Goal: Information Seeking & Learning: Learn about a topic

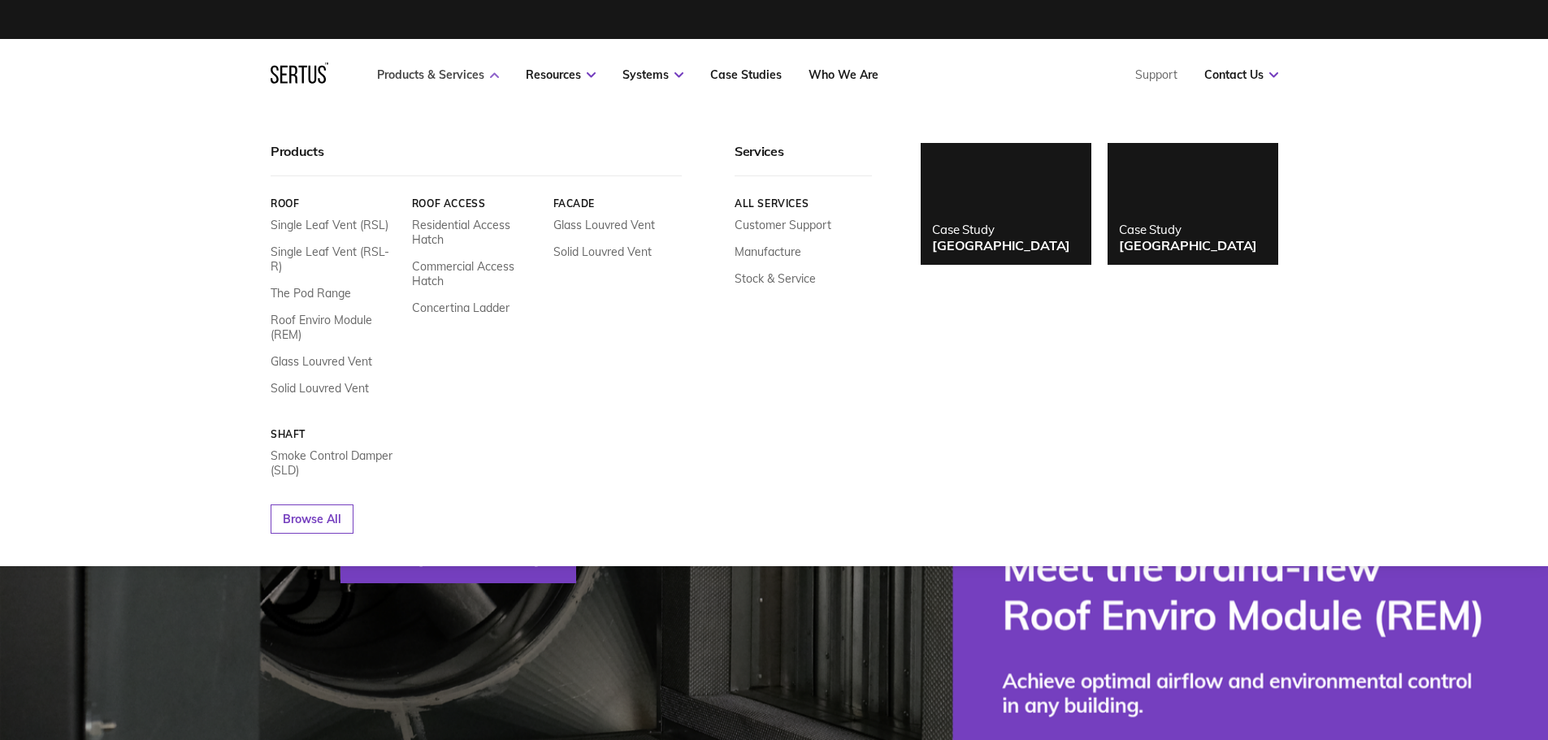
click at [437, 76] on link "Products & Services" at bounding box center [438, 74] width 122 height 15
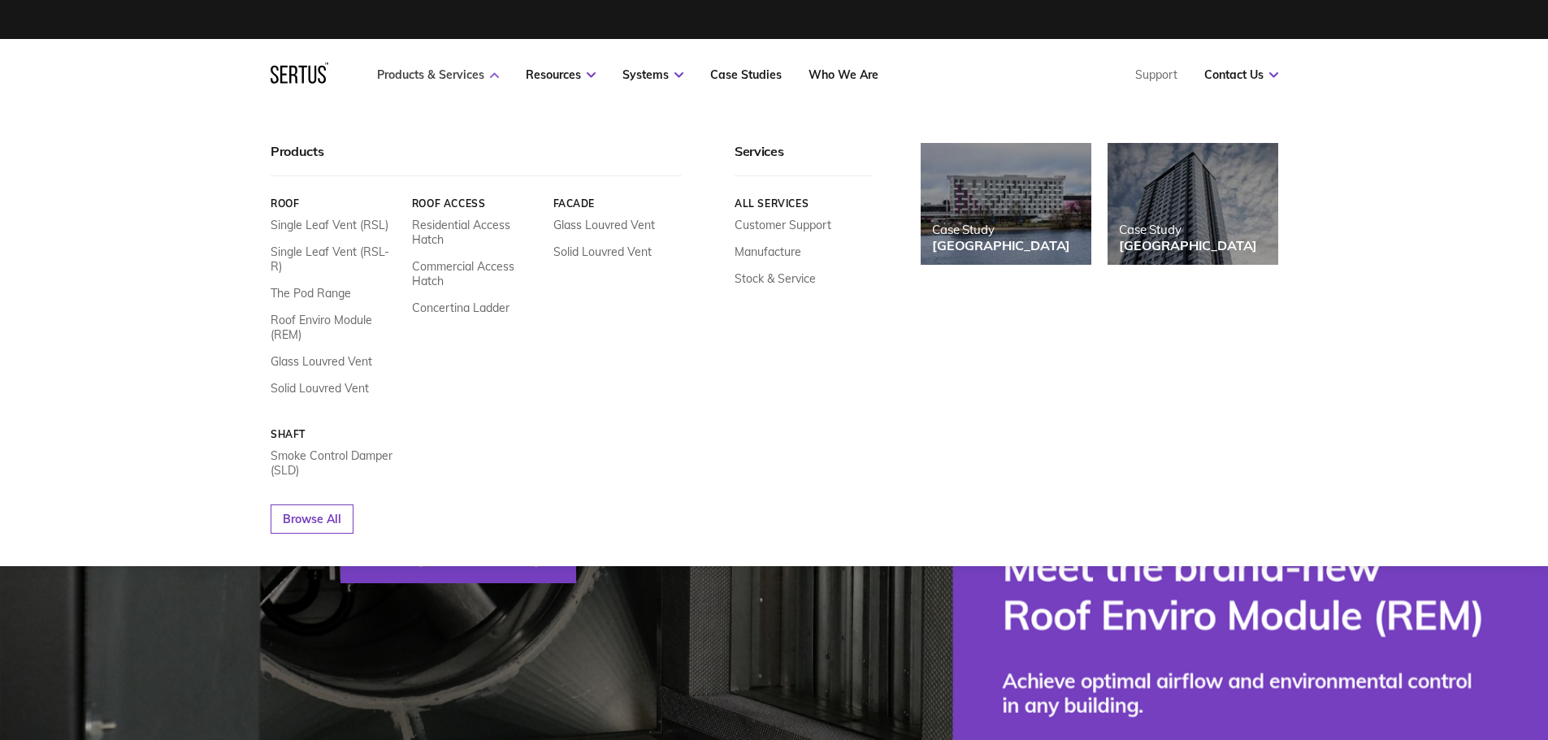
click at [476, 67] on link "Products & Services" at bounding box center [438, 74] width 122 height 15
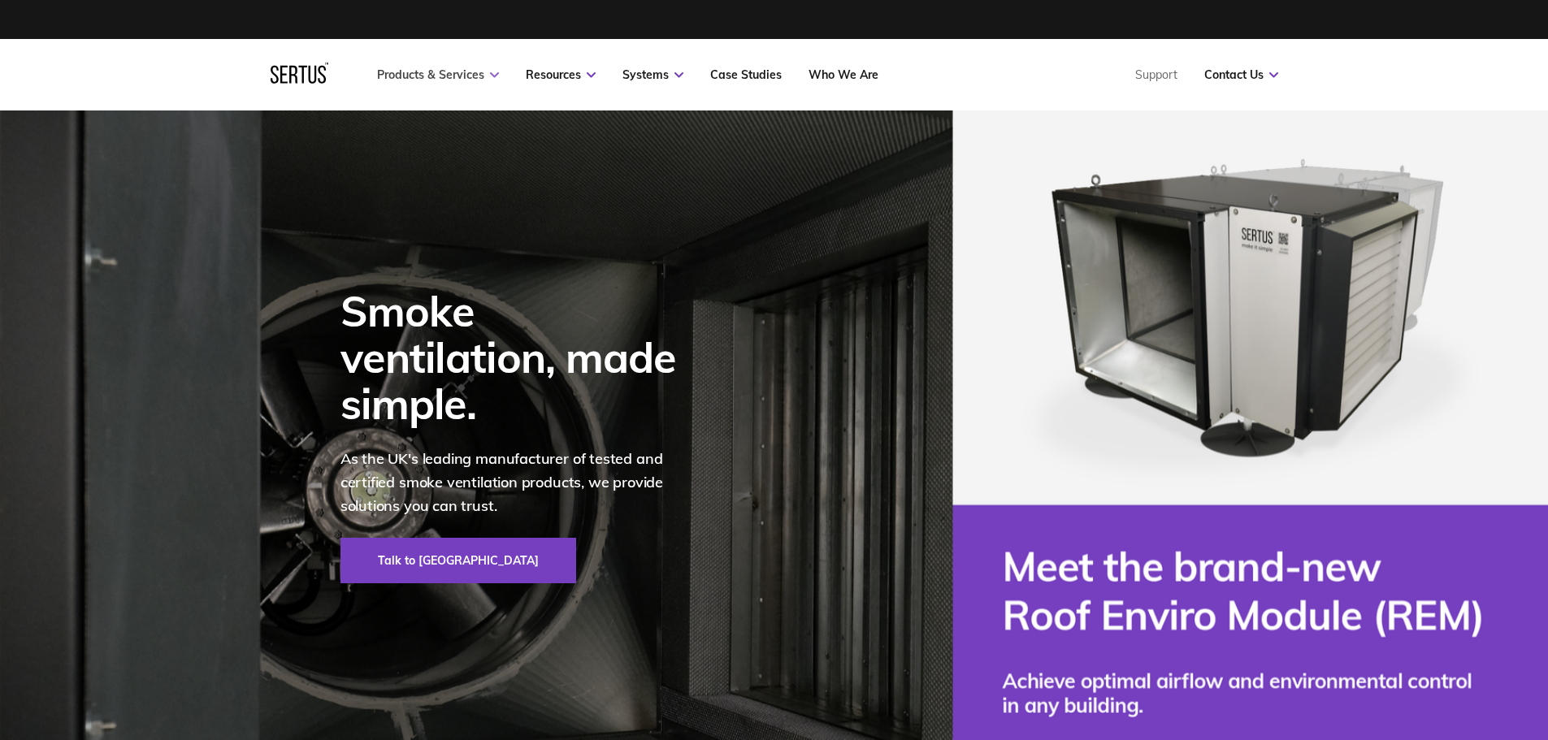
click at [476, 67] on link "Products & Services" at bounding box center [438, 74] width 122 height 15
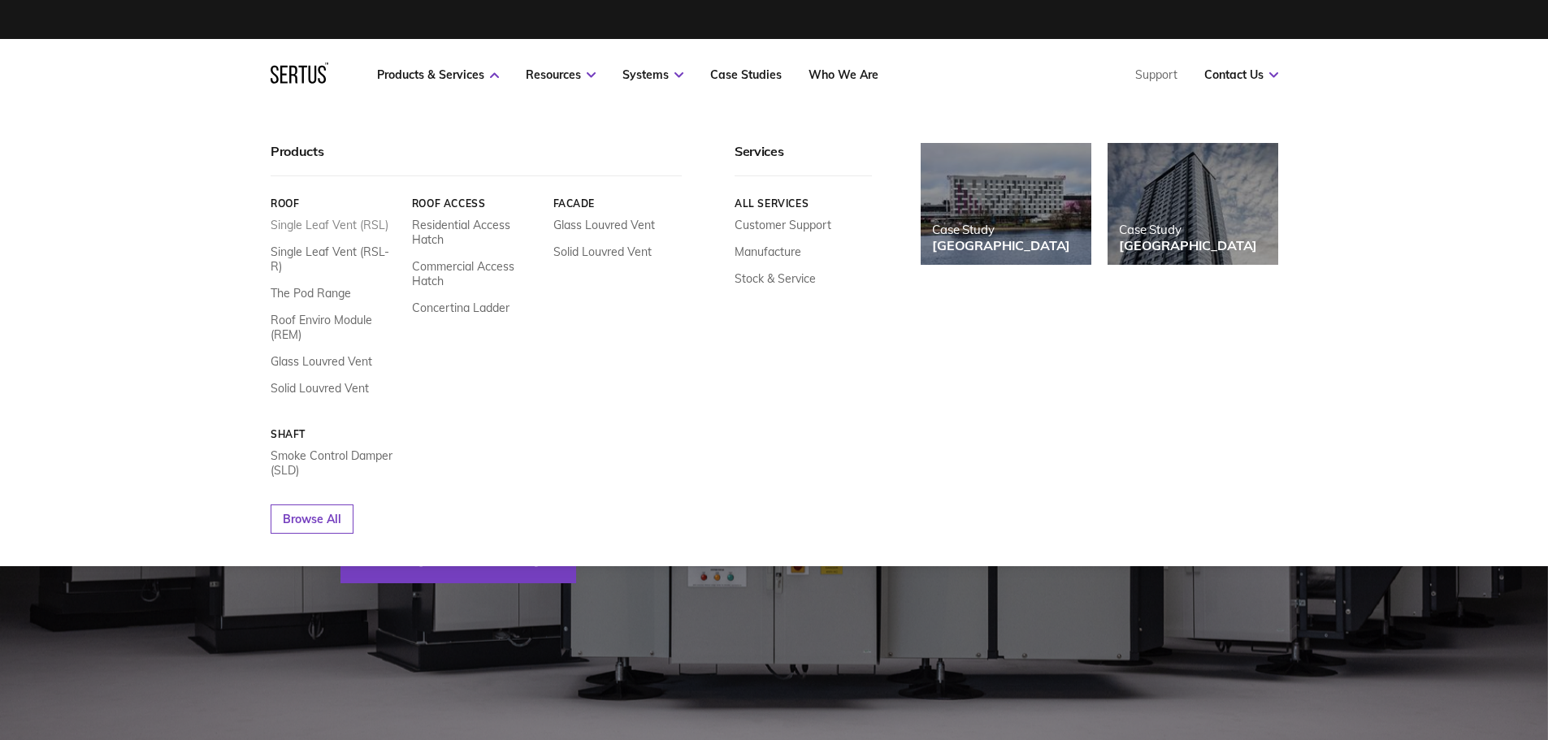
click at [327, 223] on link "Single Leaf Vent (RSL)" at bounding box center [330, 225] width 118 height 15
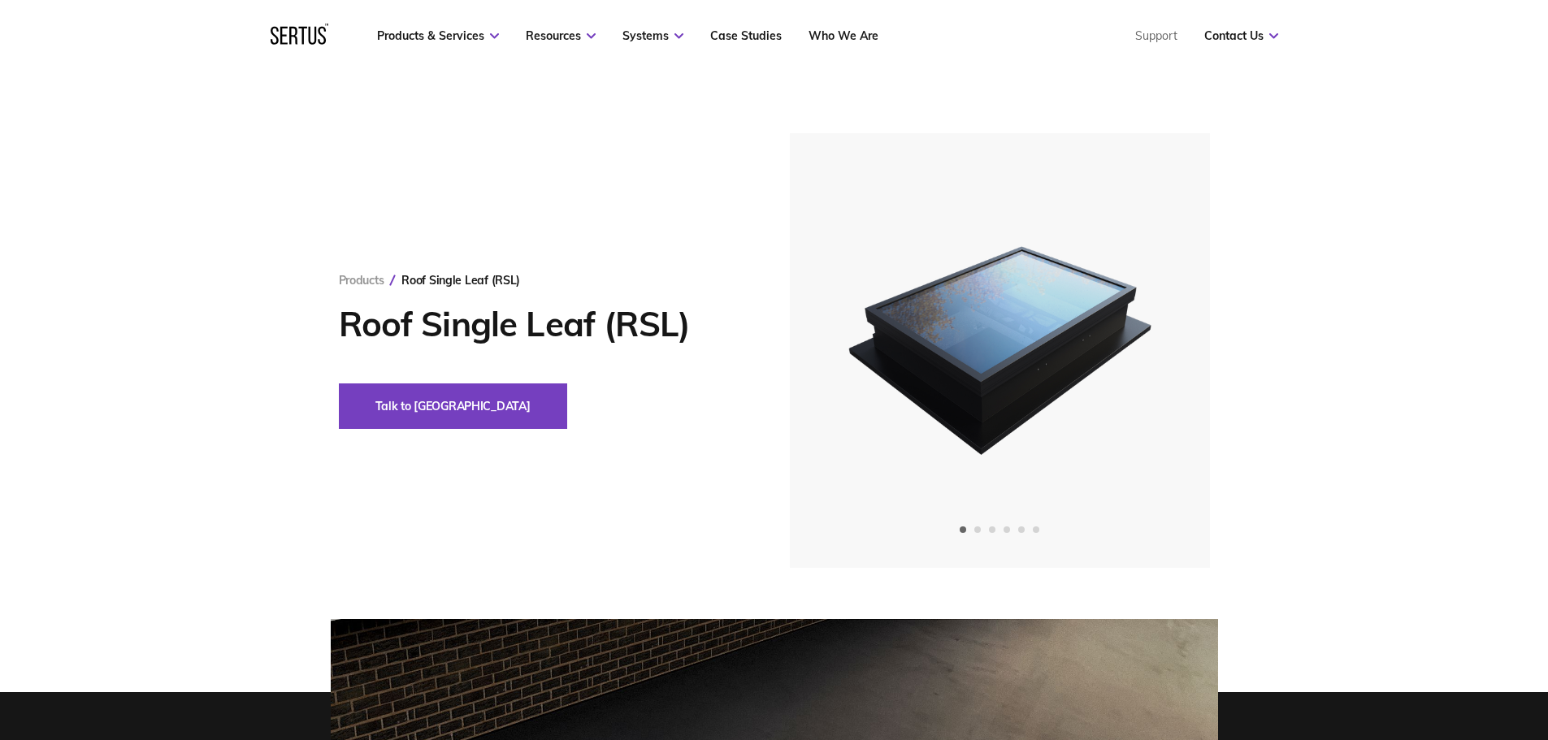
scroll to position [81, 0]
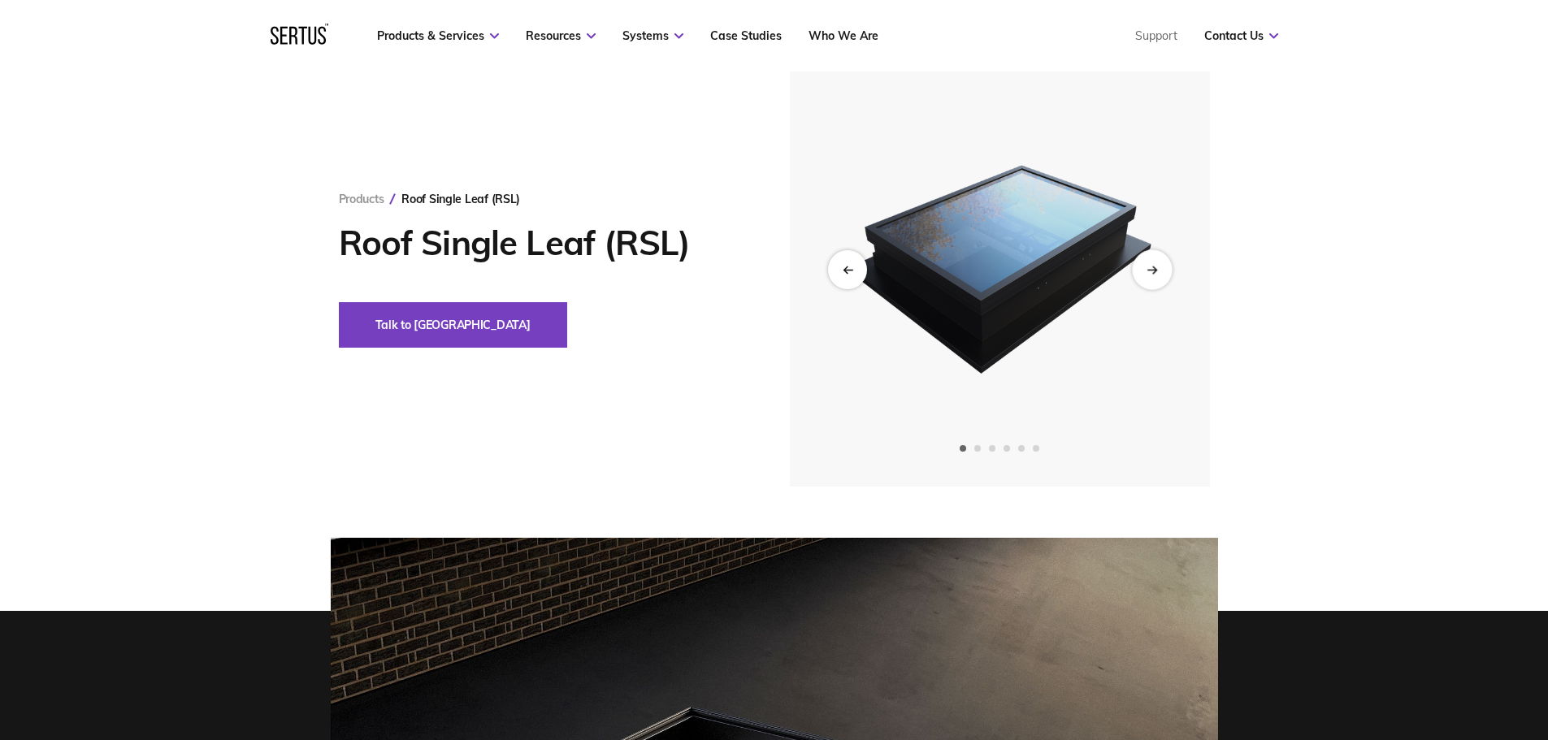
click at [1151, 269] on icon "Next slide" at bounding box center [1151, 269] width 11 height 9
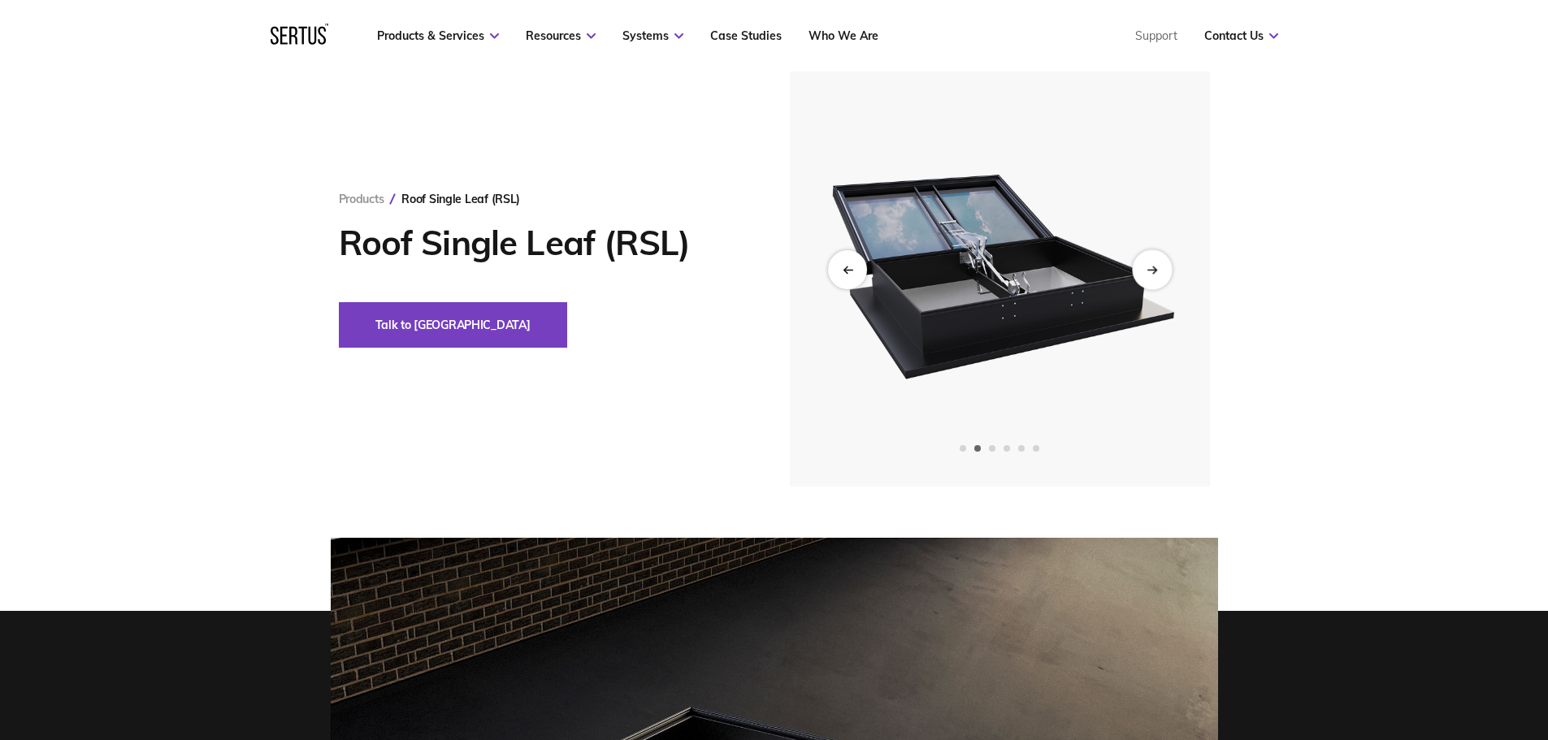
click at [1151, 269] on icon "Next slide" at bounding box center [1151, 269] width 11 height 9
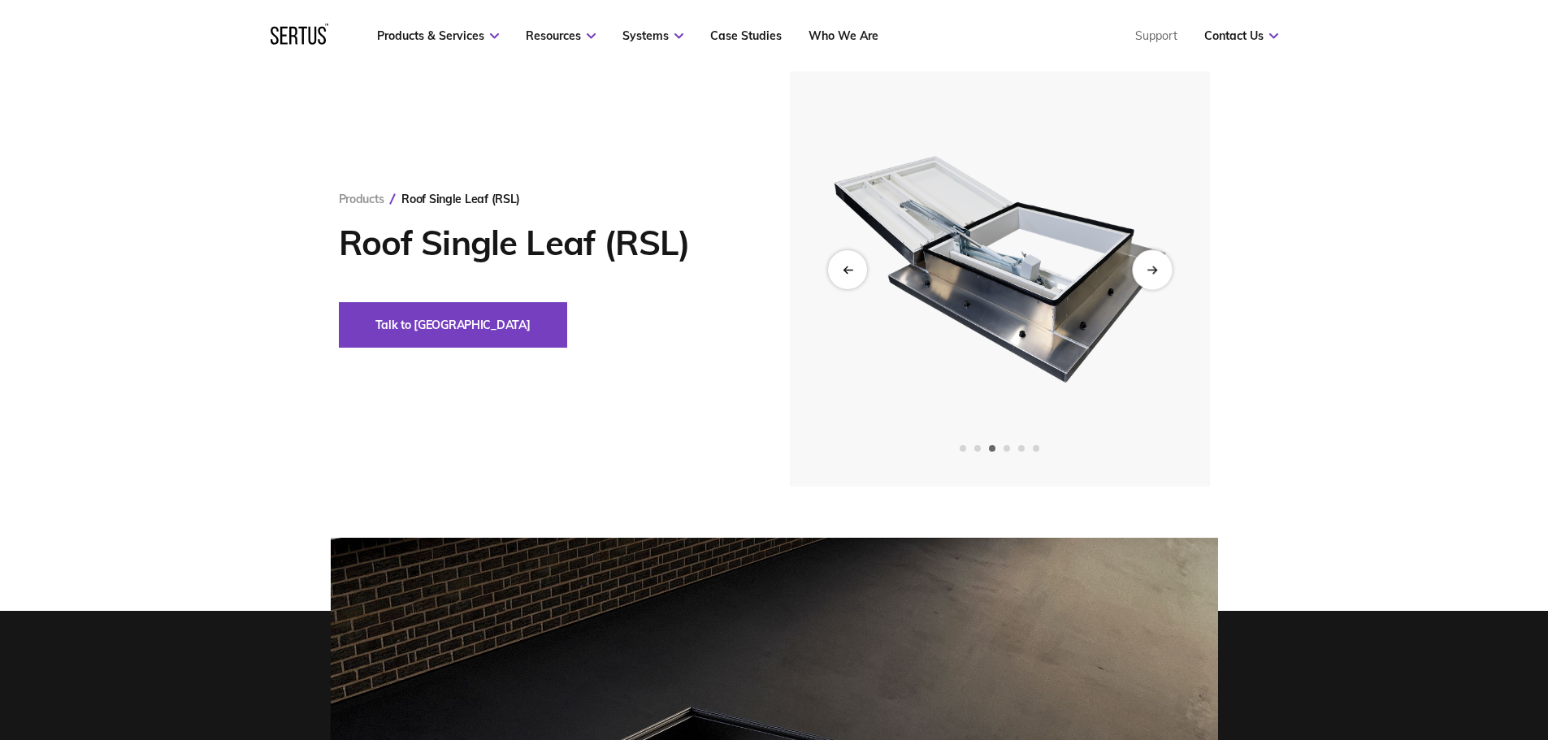
click at [1150, 278] on div "Next slide" at bounding box center [1152, 269] width 40 height 40
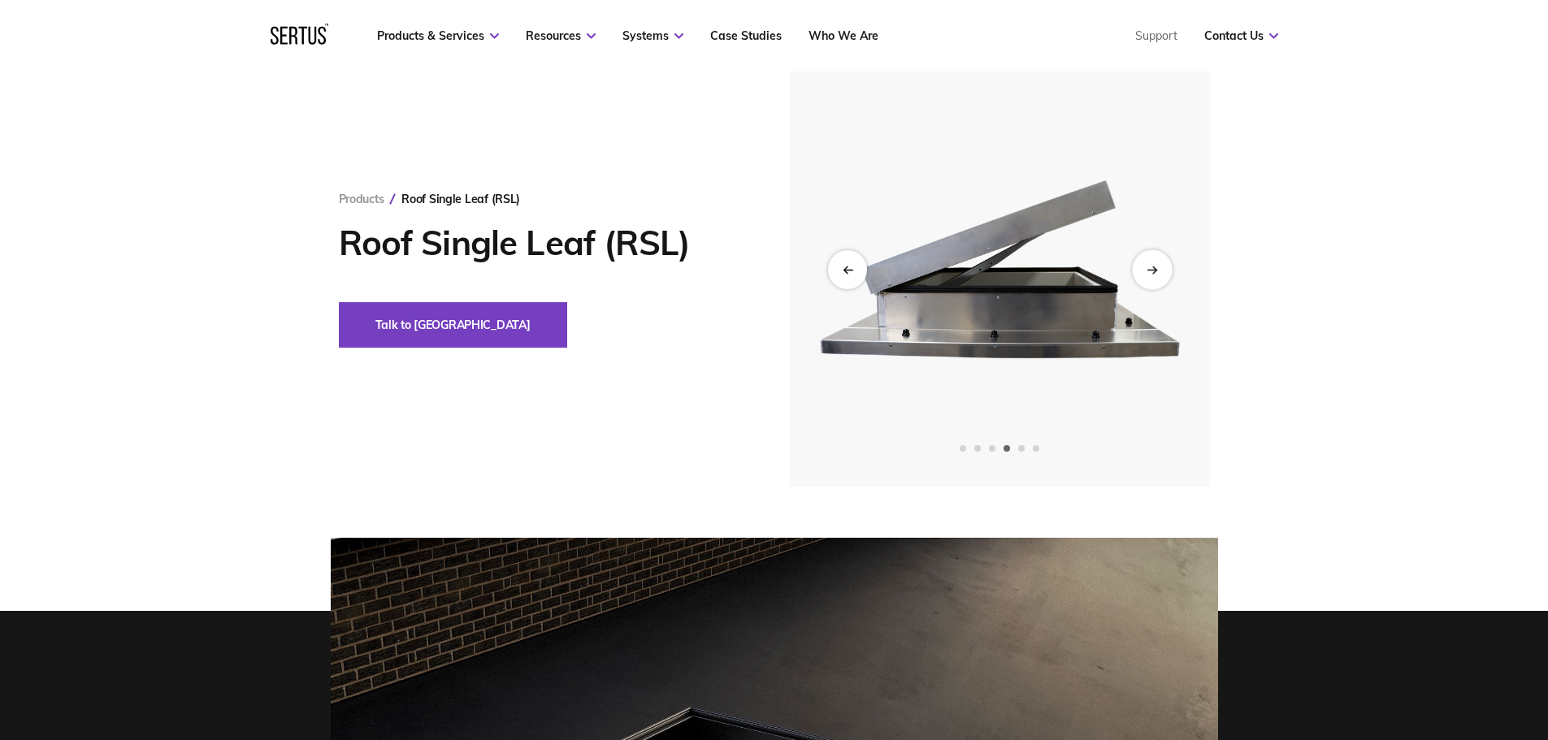
click at [1150, 278] on div "Next slide" at bounding box center [1152, 269] width 40 height 40
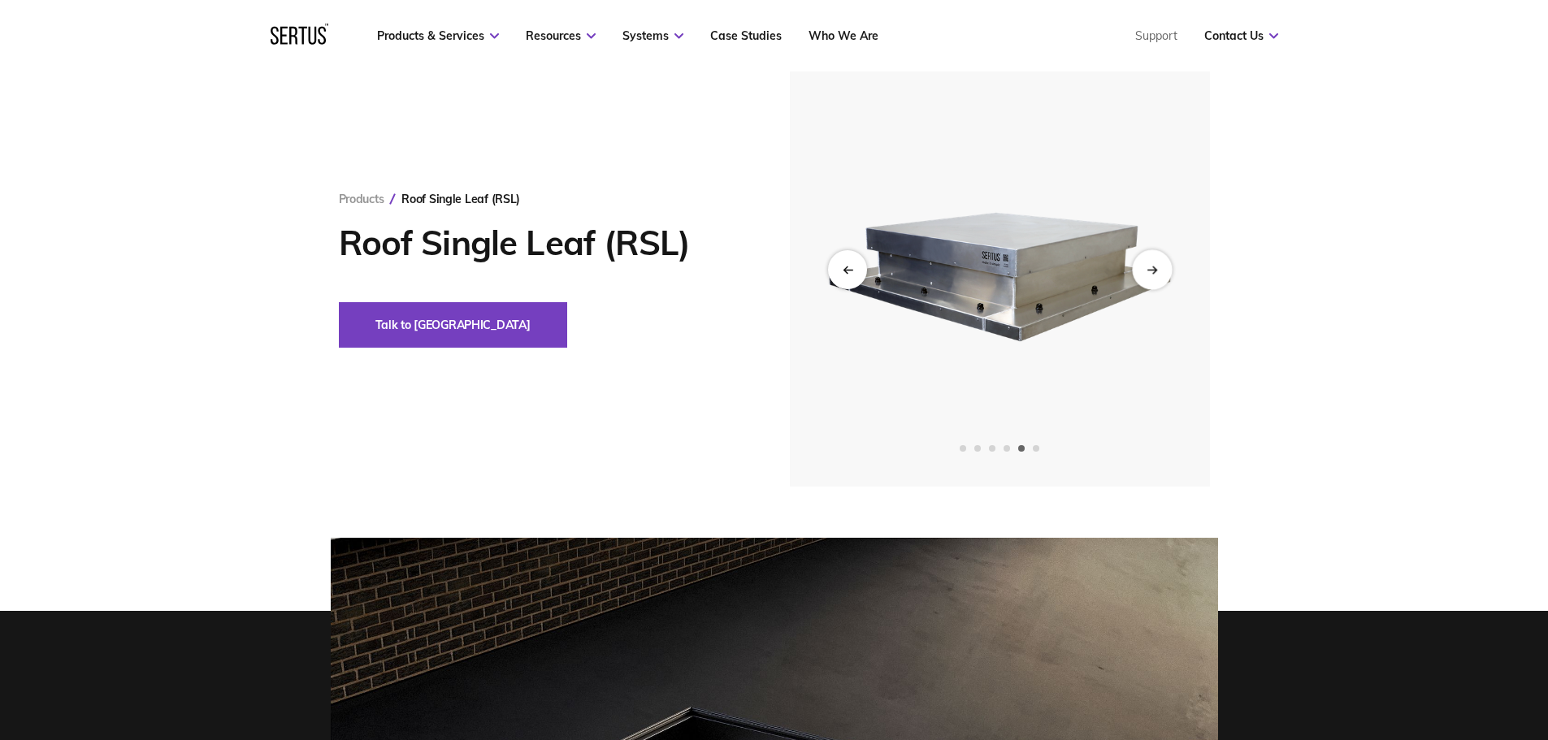
click at [1150, 278] on div "Next slide" at bounding box center [1152, 269] width 40 height 40
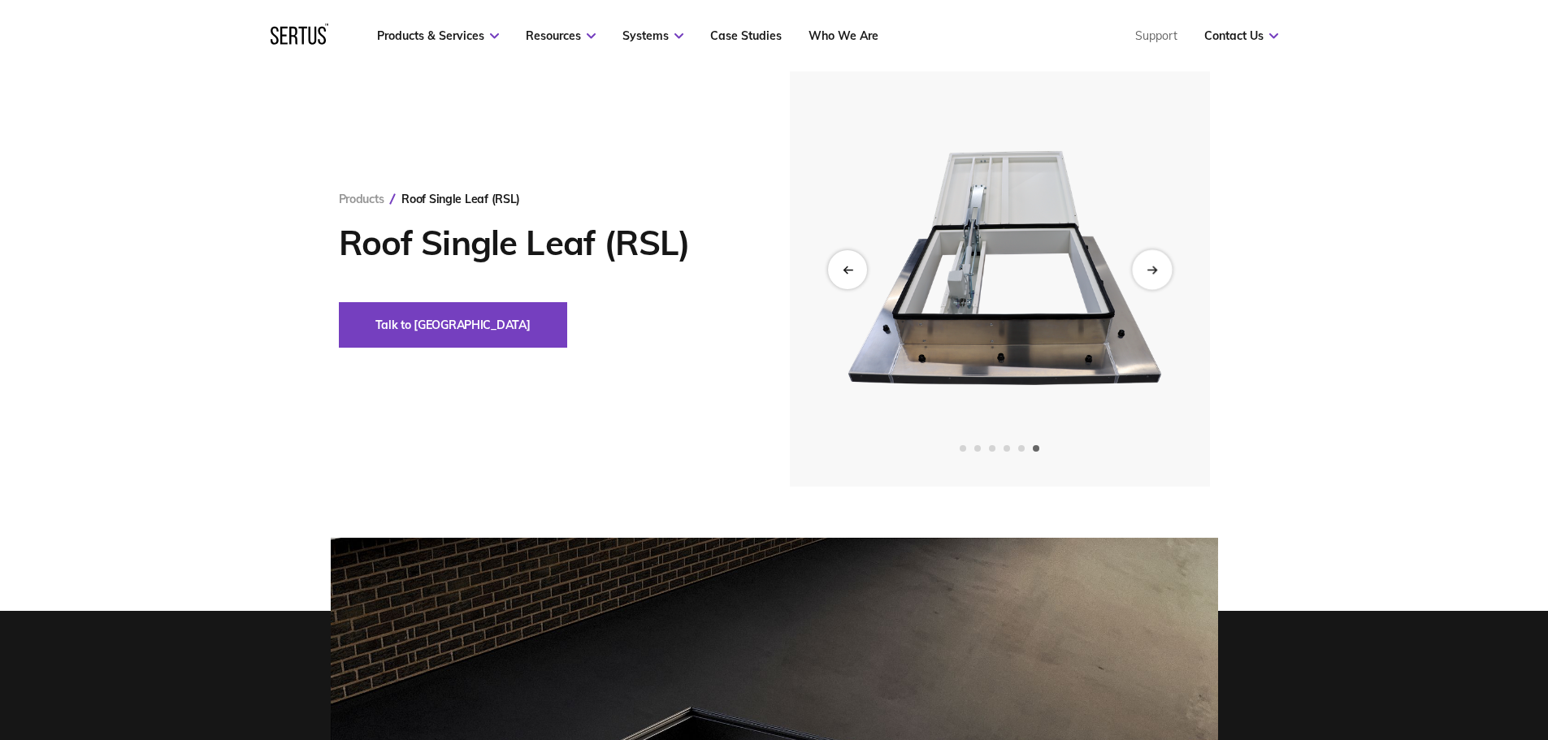
click at [1150, 278] on div "Next slide" at bounding box center [1152, 269] width 40 height 40
click at [1146, 266] on div "Next slide" at bounding box center [1152, 269] width 40 height 40
click at [843, 258] on div "Previous slide" at bounding box center [847, 269] width 40 height 40
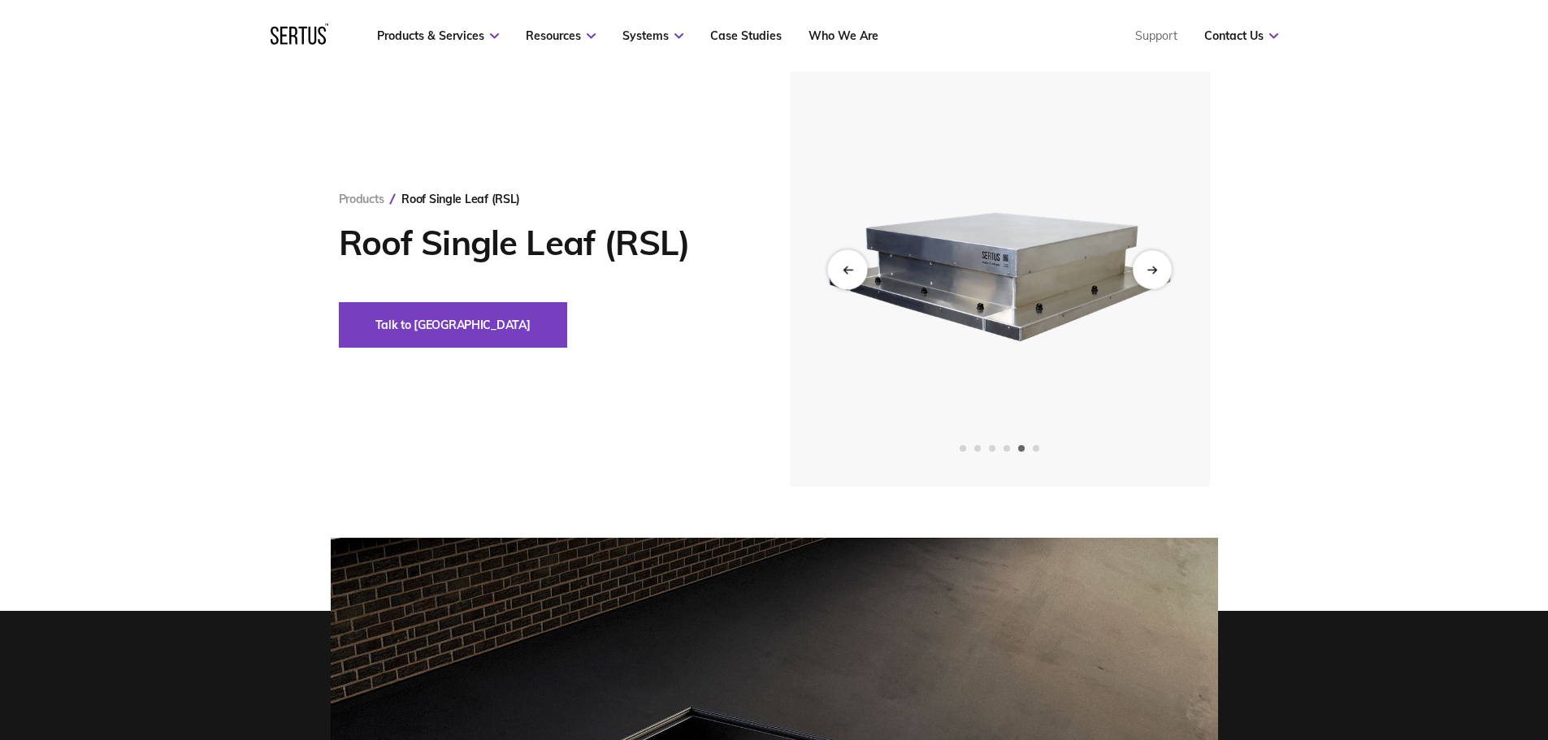
click at [843, 258] on div "Previous slide" at bounding box center [847, 269] width 40 height 40
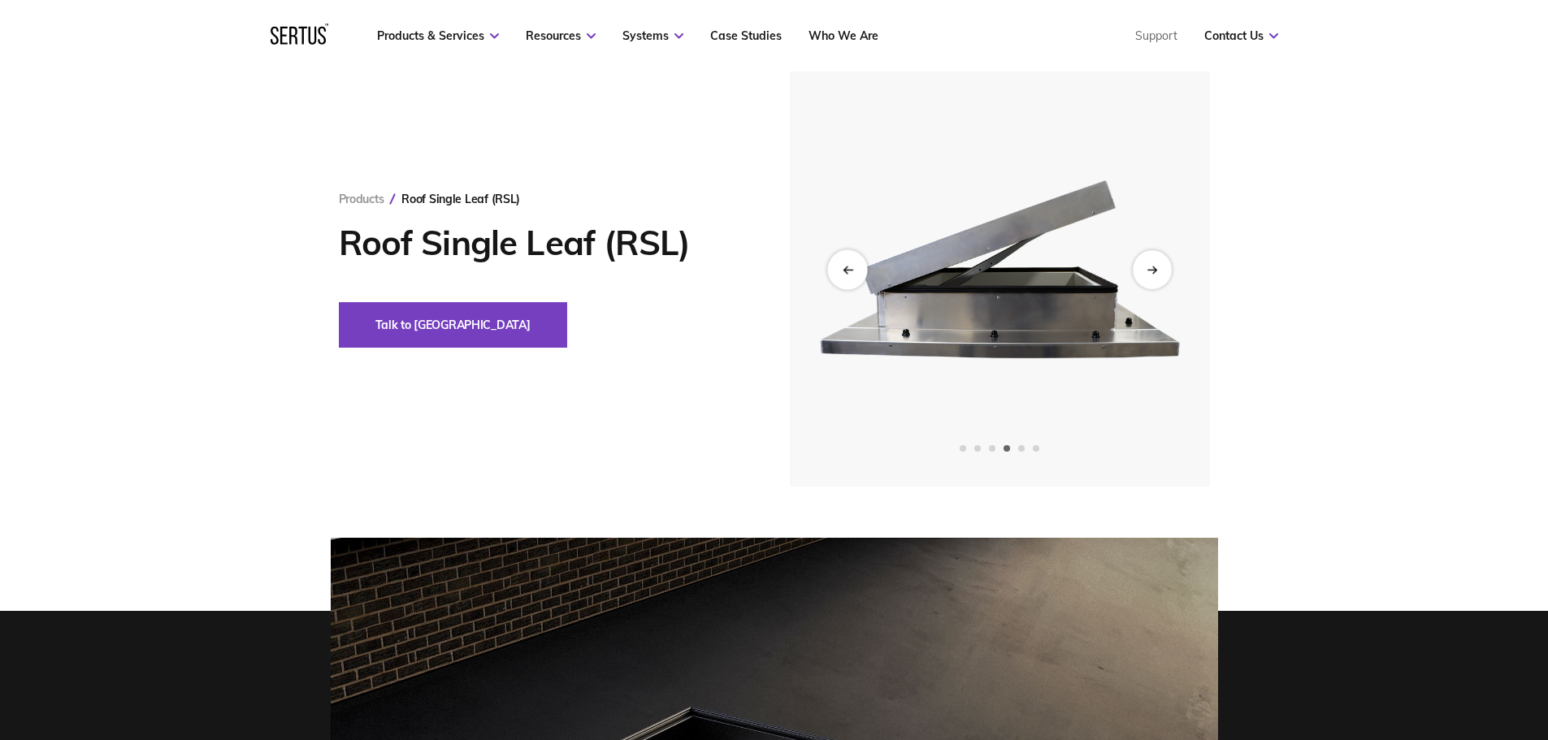
click at [843, 258] on div "Previous slide" at bounding box center [847, 269] width 40 height 40
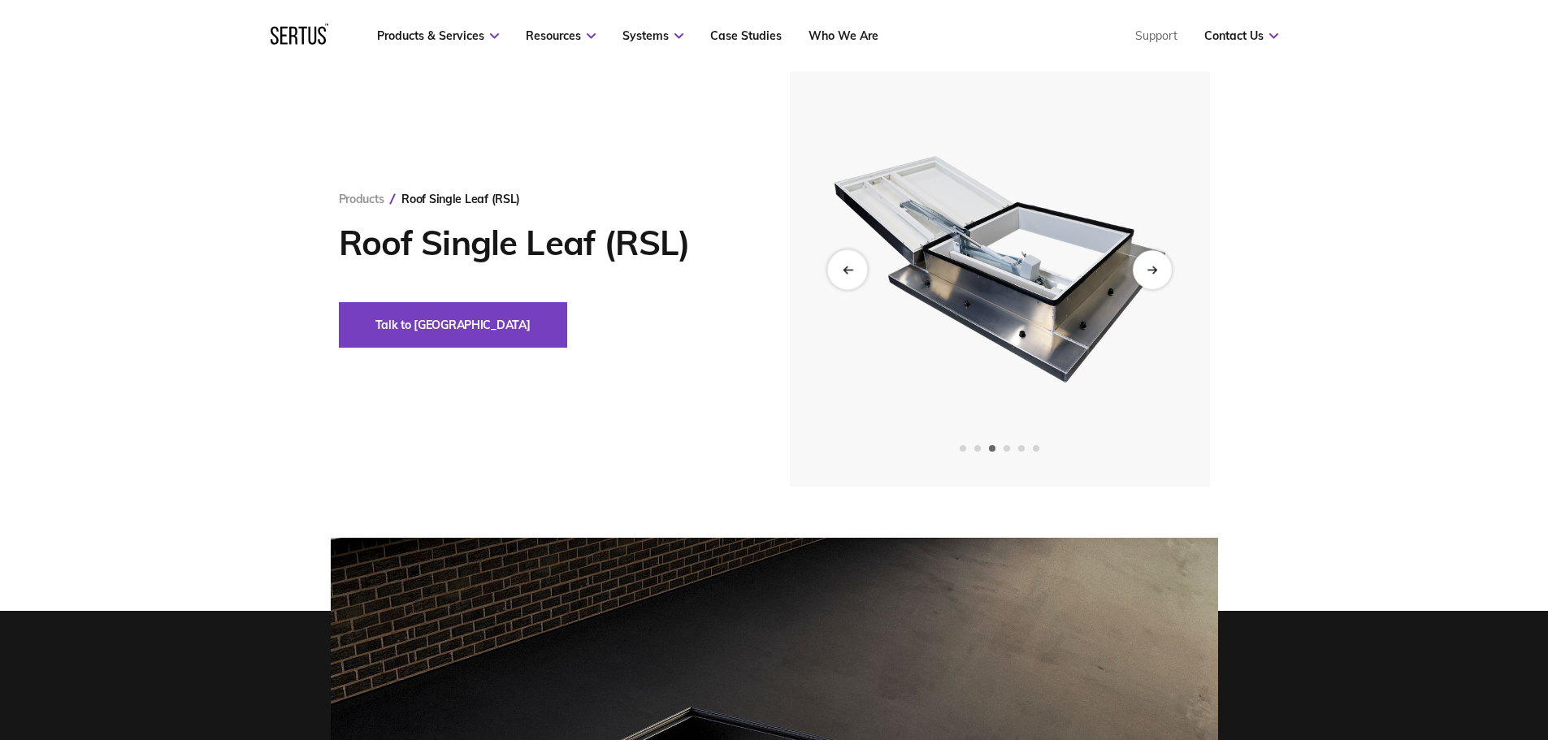
click at [843, 258] on div "Previous slide" at bounding box center [847, 269] width 40 height 40
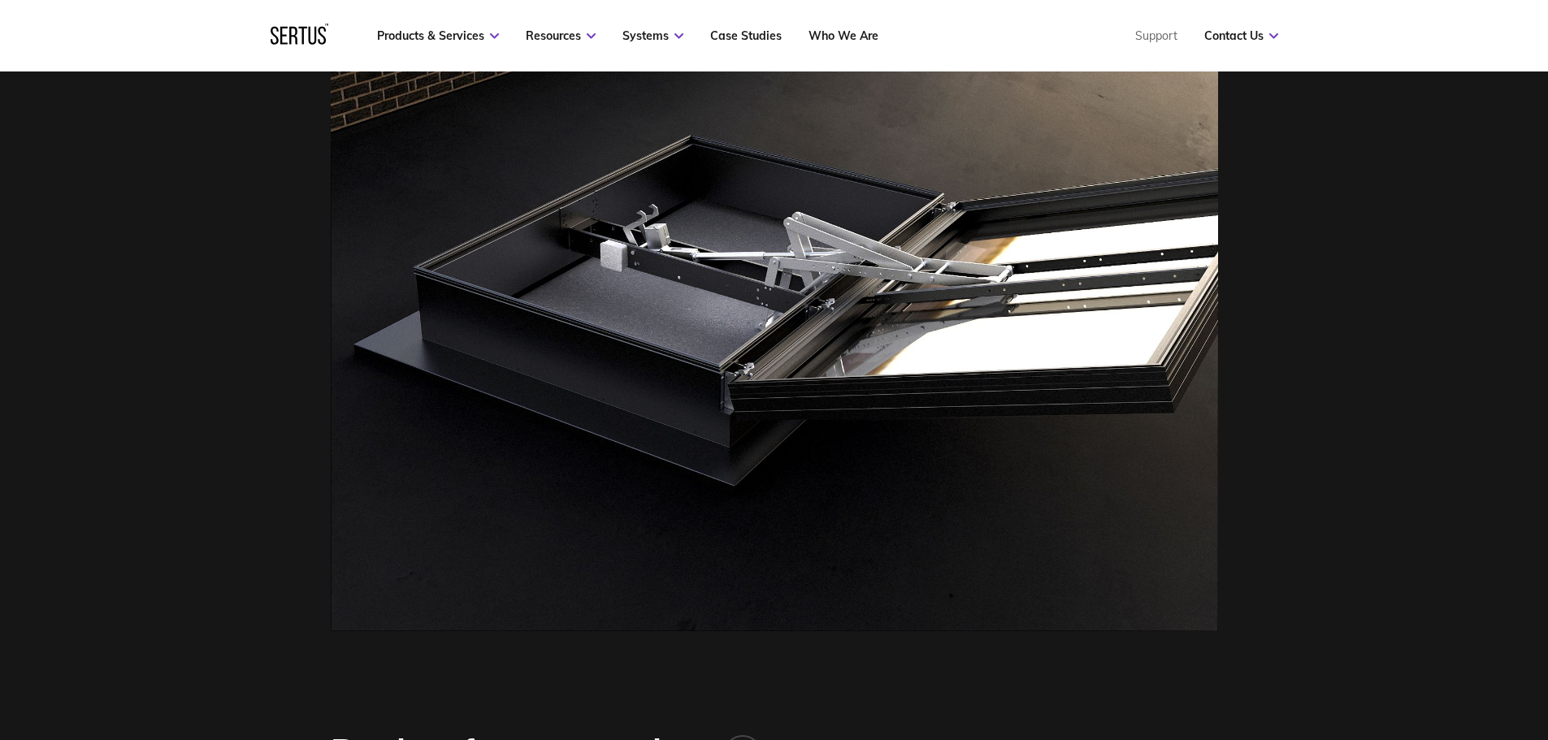
scroll to position [0, 0]
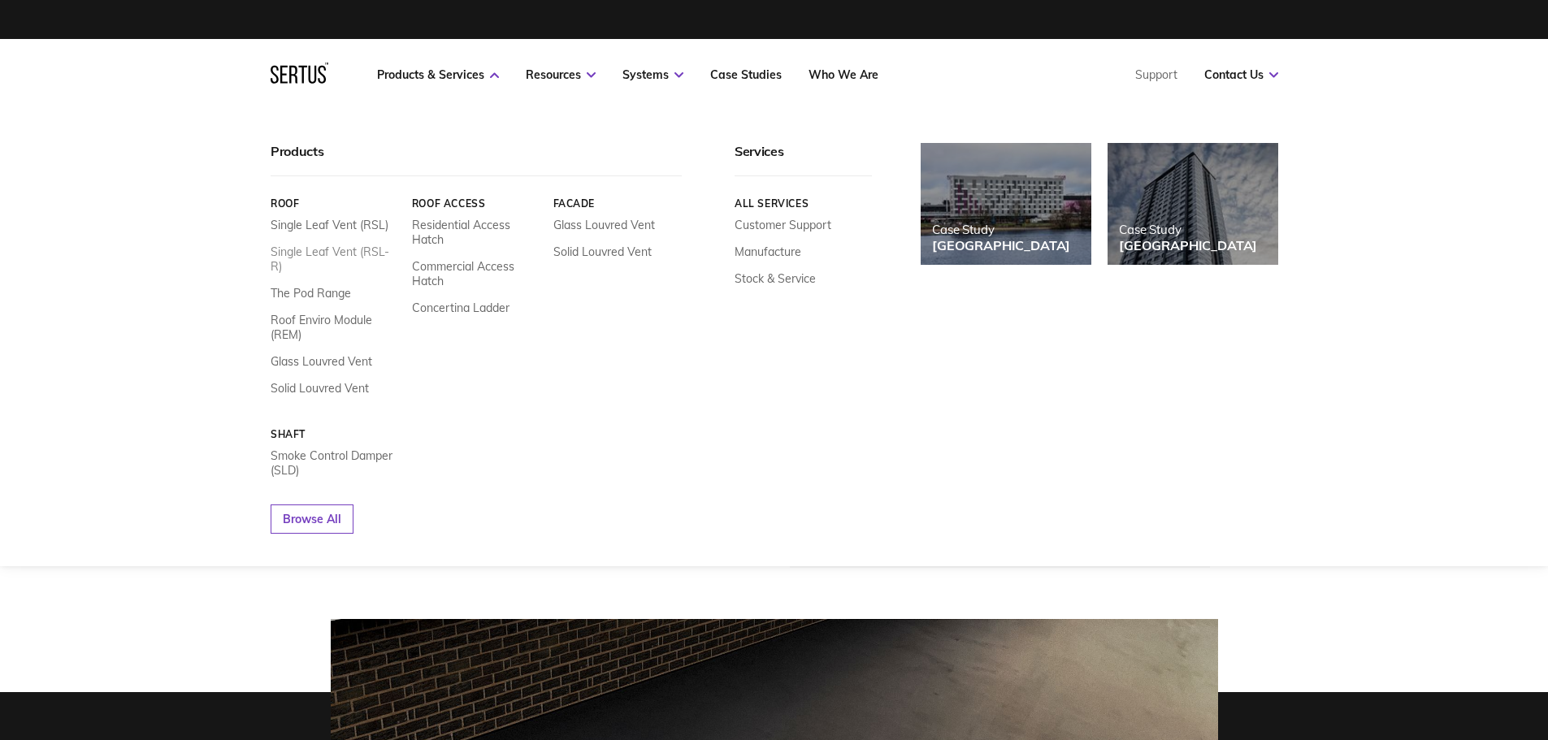
click at [385, 247] on link "Single Leaf Vent (RSL-R)" at bounding box center [335, 259] width 129 height 29
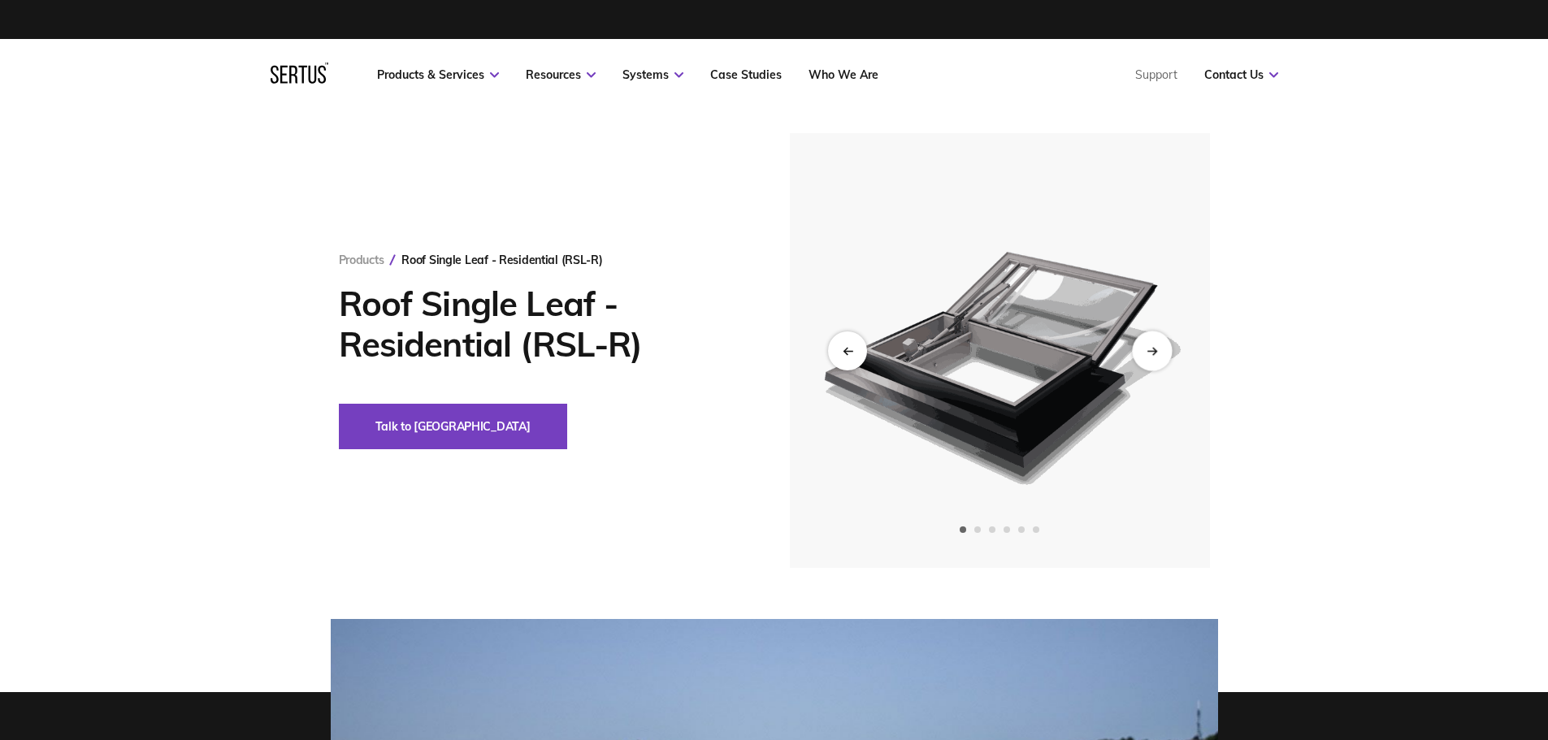
click at [1152, 349] on icon "Next slide" at bounding box center [1151, 350] width 11 height 9
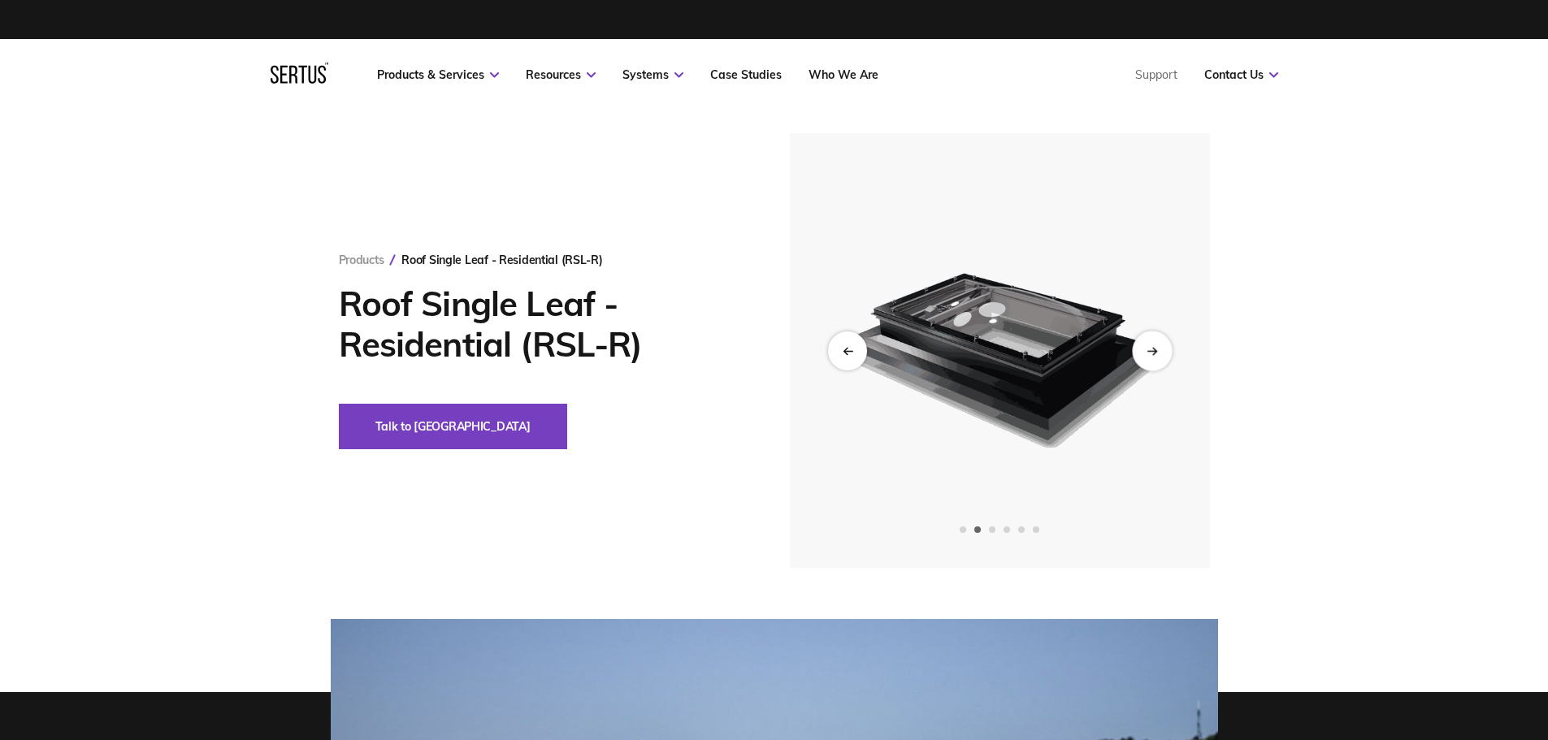
click at [1150, 345] on div "Next slide" at bounding box center [1152, 351] width 40 height 40
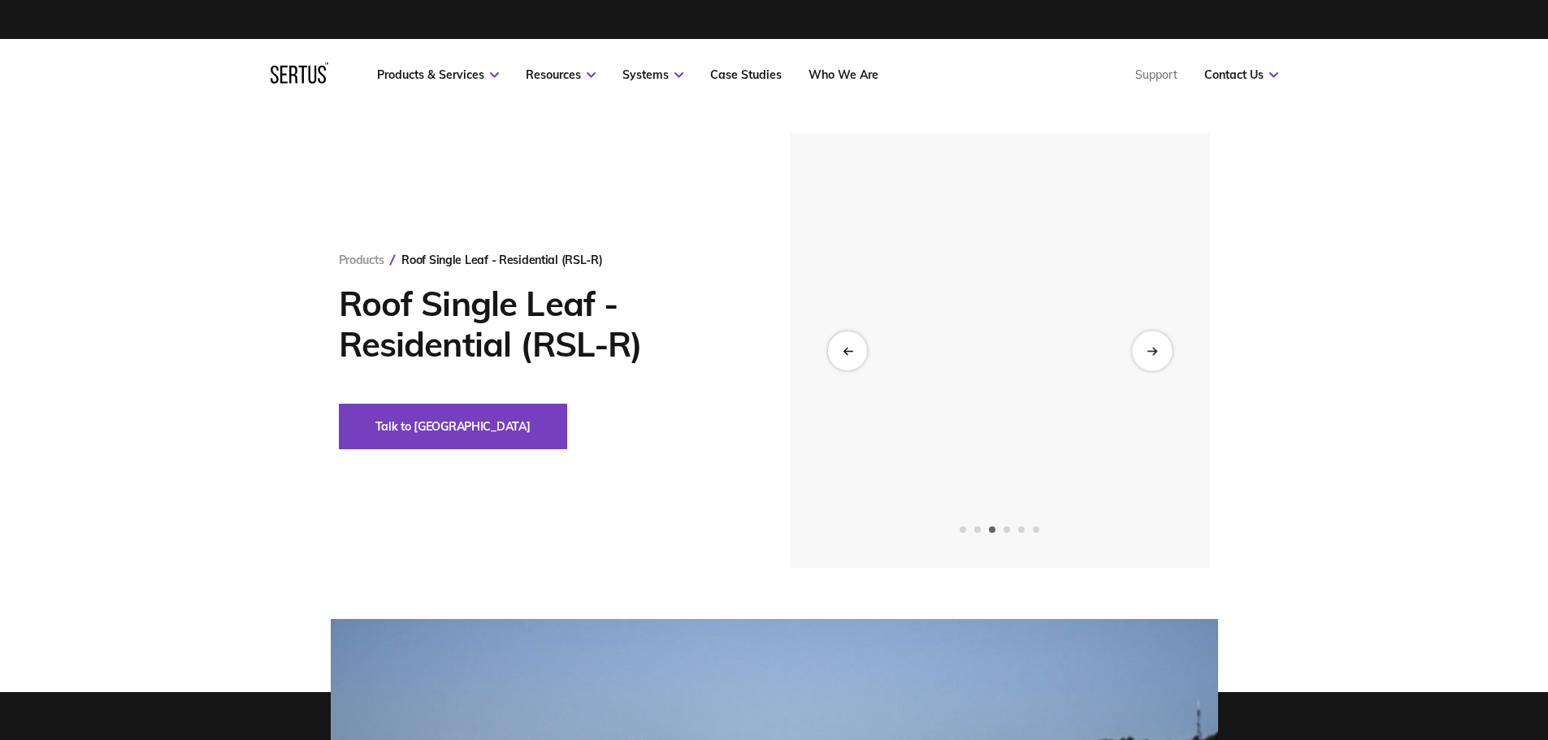
click at [1148, 345] on div "Next slide" at bounding box center [1152, 351] width 40 height 40
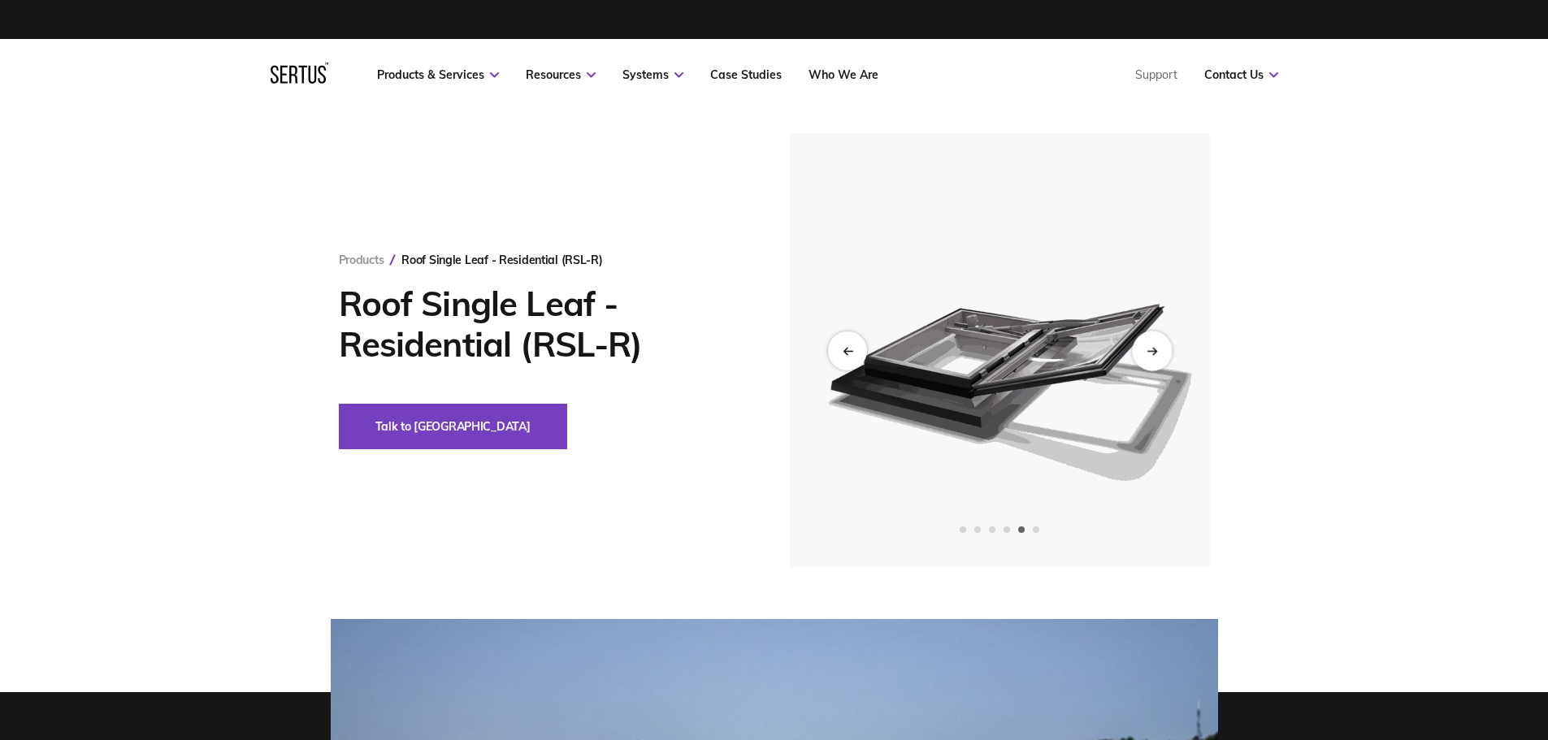
click at [1148, 345] on div "Next slide" at bounding box center [1152, 351] width 40 height 40
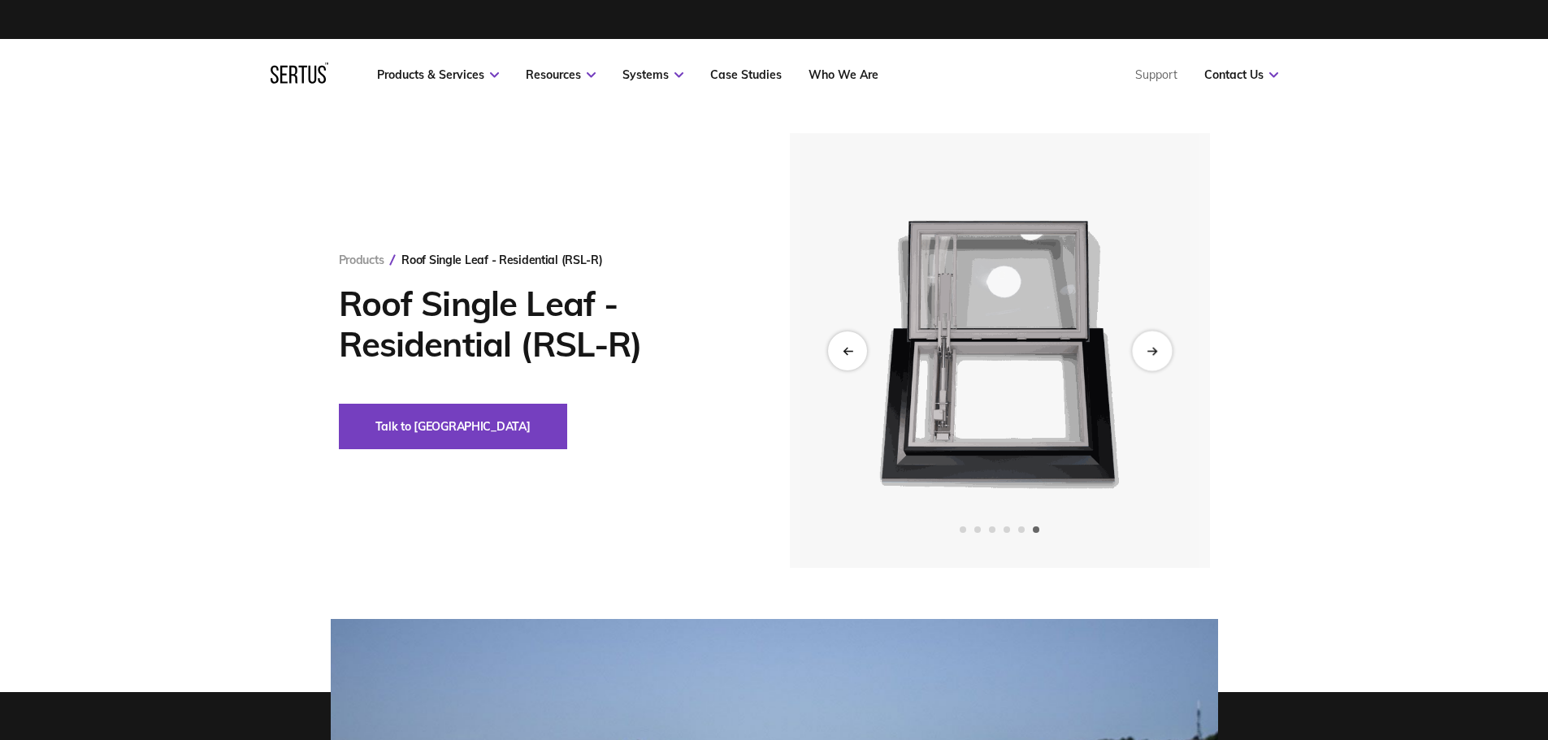
click at [1148, 345] on div "Next slide" at bounding box center [1152, 351] width 40 height 40
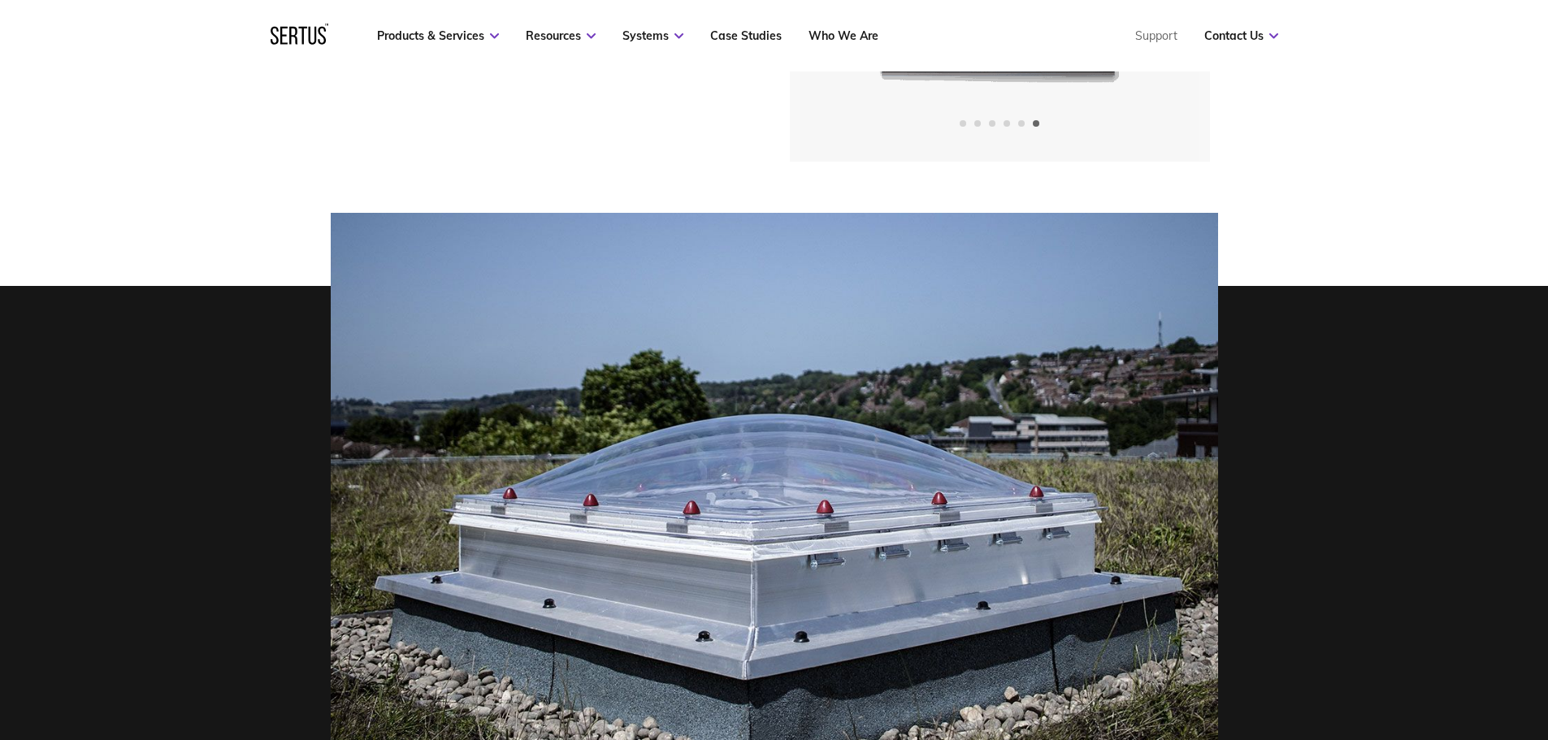
scroll to position [81, 0]
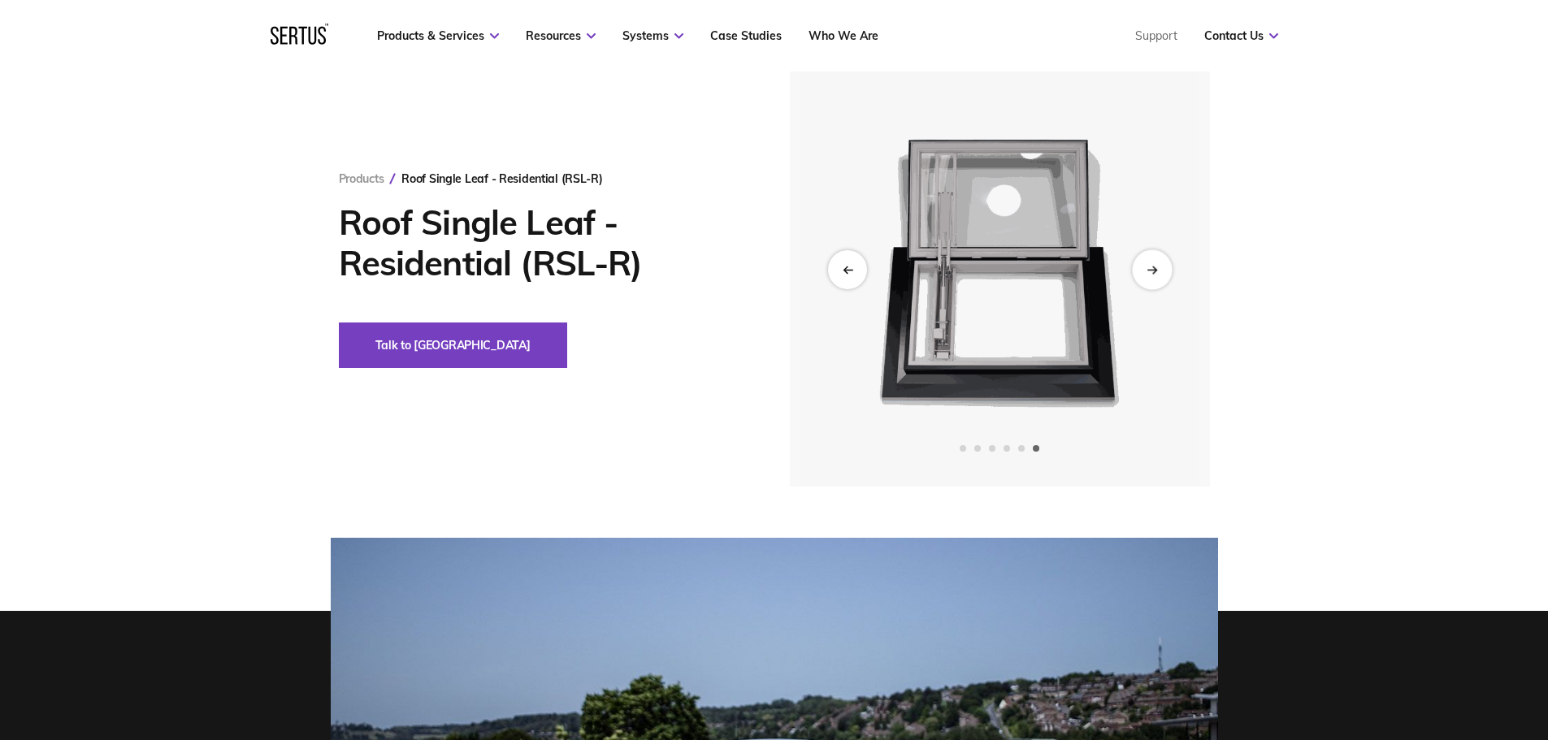
click at [1165, 266] on div "Next slide" at bounding box center [1152, 269] width 40 height 40
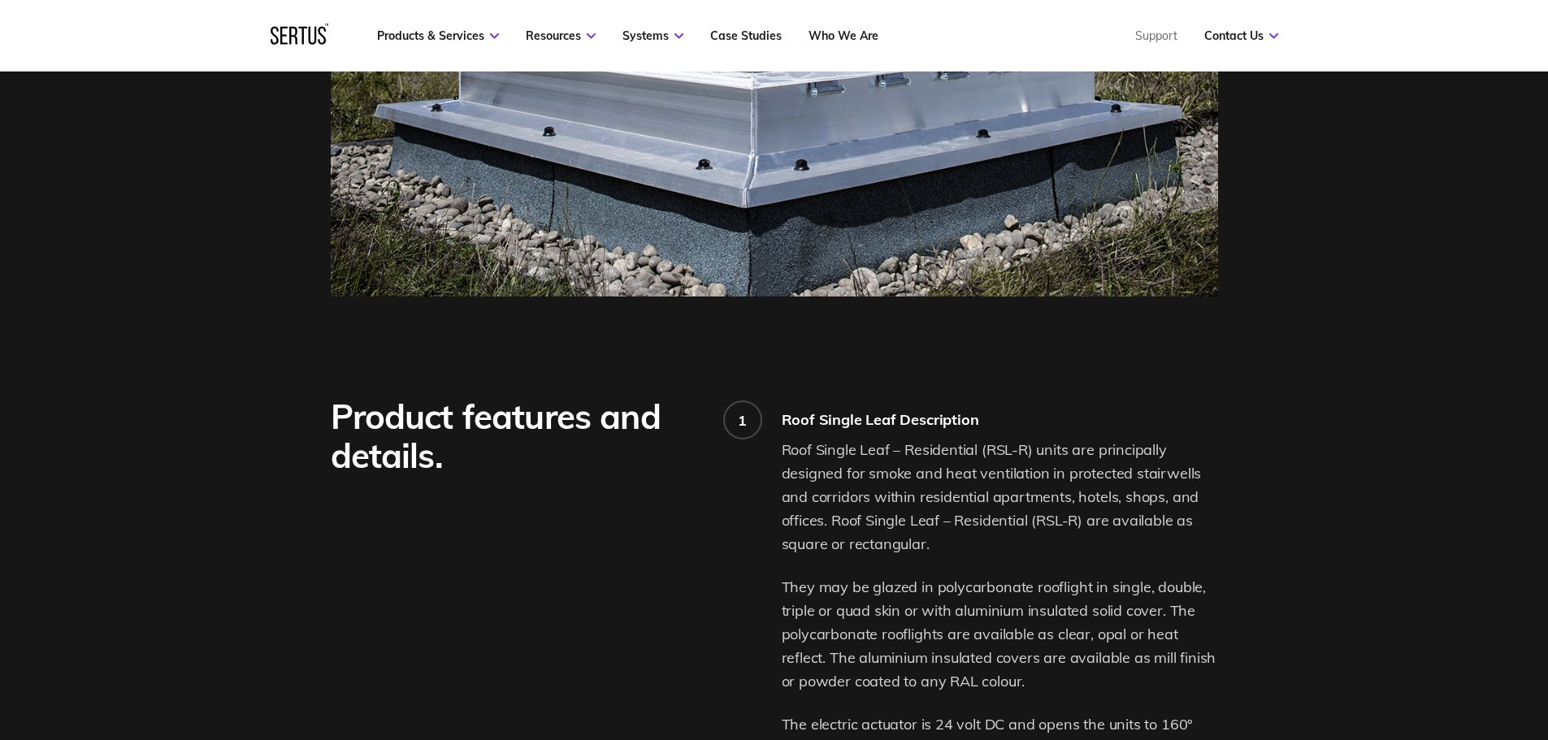
scroll to position [894, 0]
